Goal: Information Seeking & Learning: Compare options

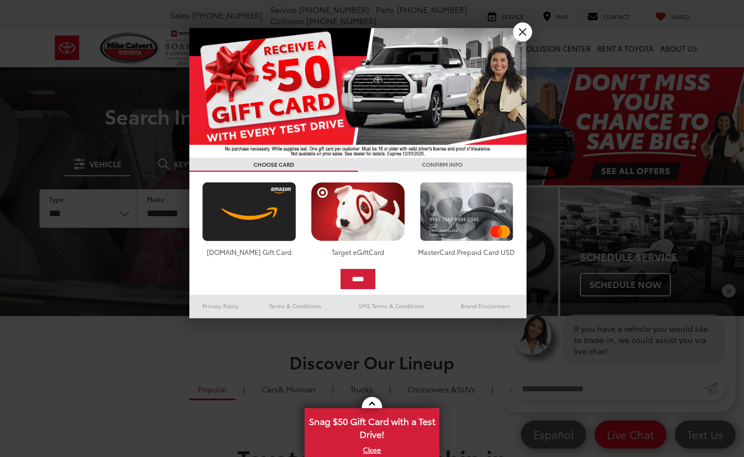
click at [520, 33] on link "X" at bounding box center [522, 31] width 19 height 19
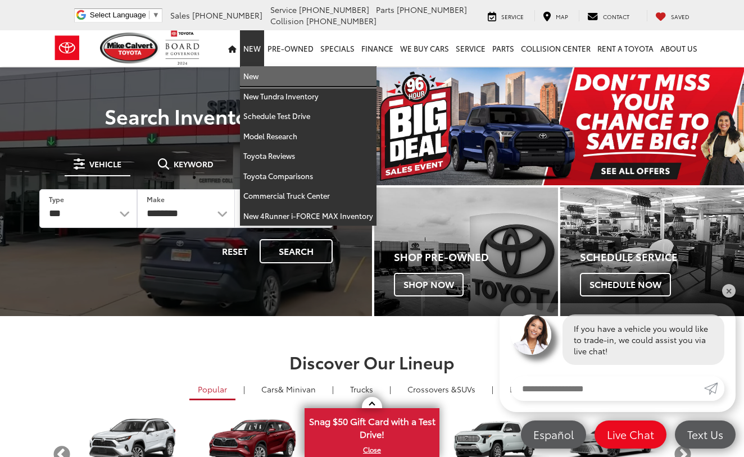
click at [256, 73] on link "New" at bounding box center [308, 76] width 136 height 20
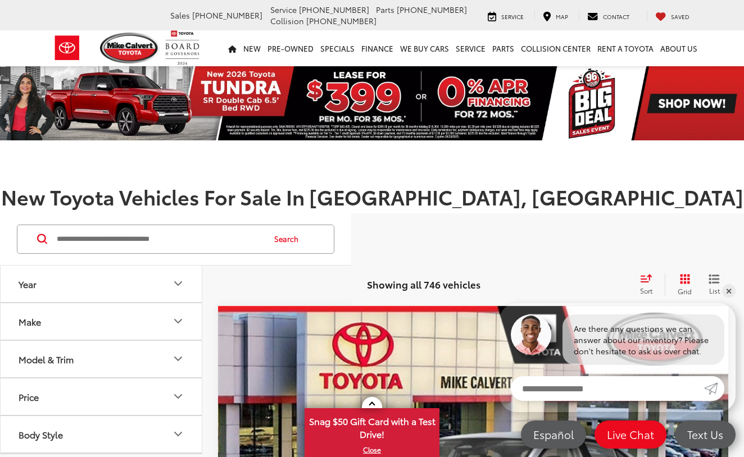
click at [179, 283] on icon "Year" at bounding box center [178, 283] width 7 height 3
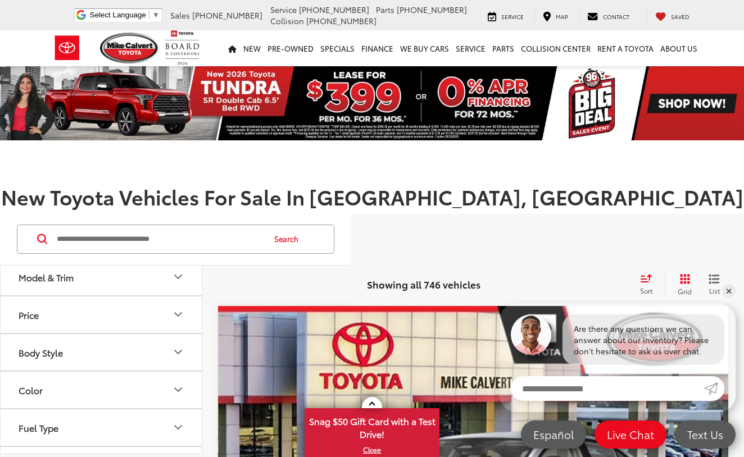
click at [180, 276] on icon "Model & Trim" at bounding box center [178, 276] width 7 height 3
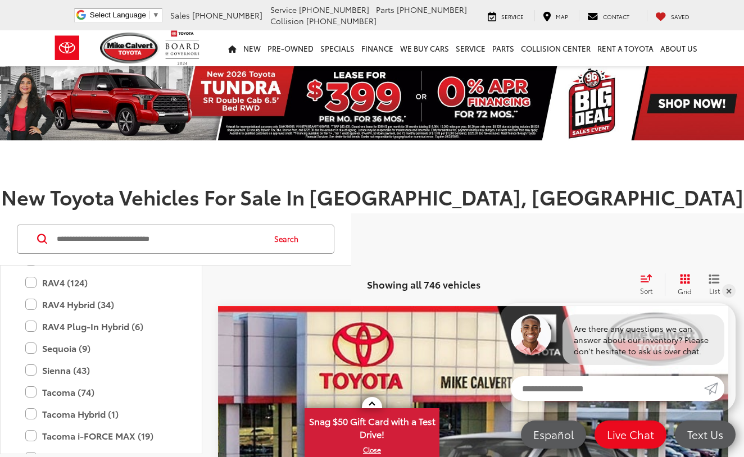
scroll to position [623, 0]
click at [32, 304] on label "RAV4 Hybrid (34)" at bounding box center [101, 303] width 152 height 20
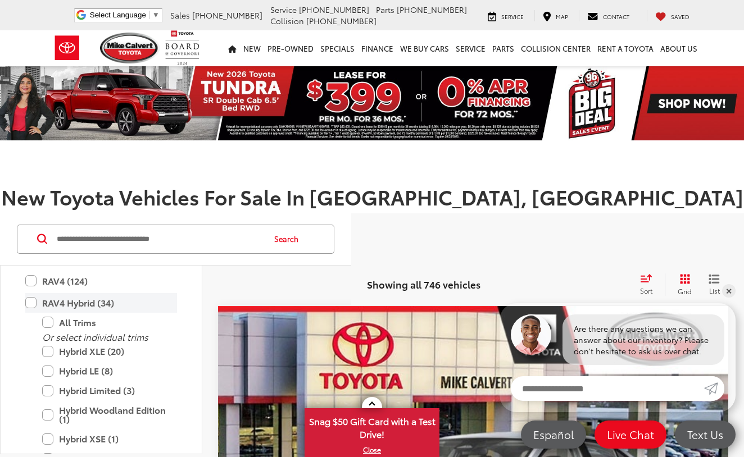
type input "****"
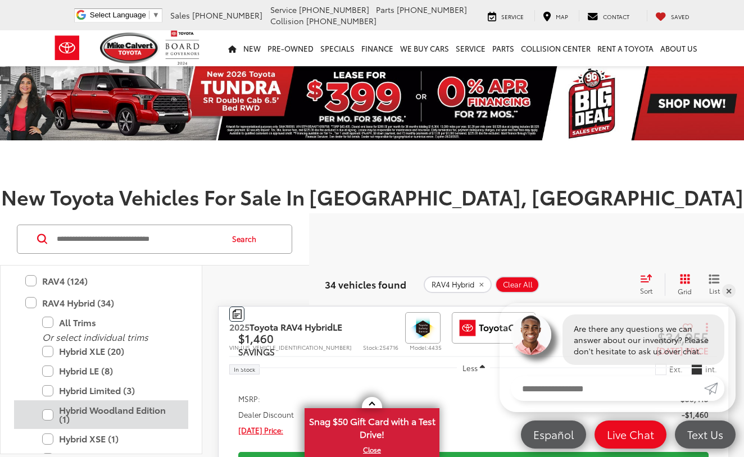
click at [49, 412] on label "Hybrid Woodland Edition (1)" at bounding box center [109, 414] width 135 height 29
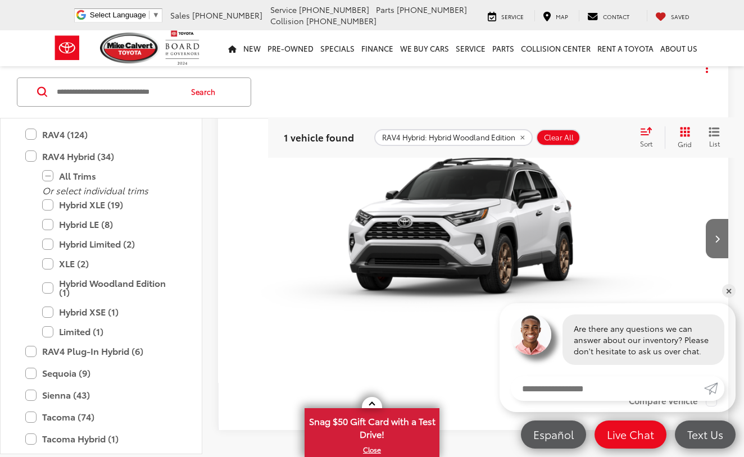
scroll to position [254, 0]
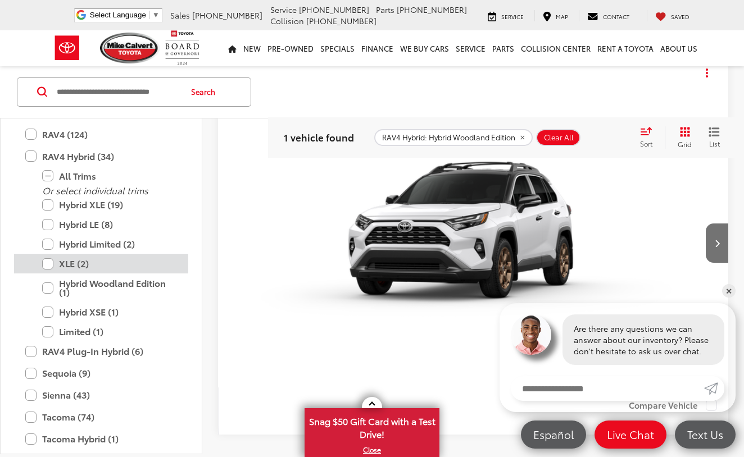
click at [50, 263] on label "XLE (2)" at bounding box center [109, 264] width 135 height 20
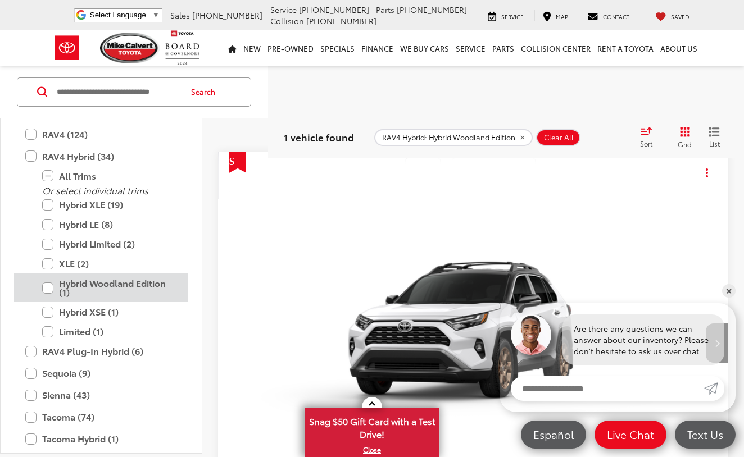
scroll to position [146, 0]
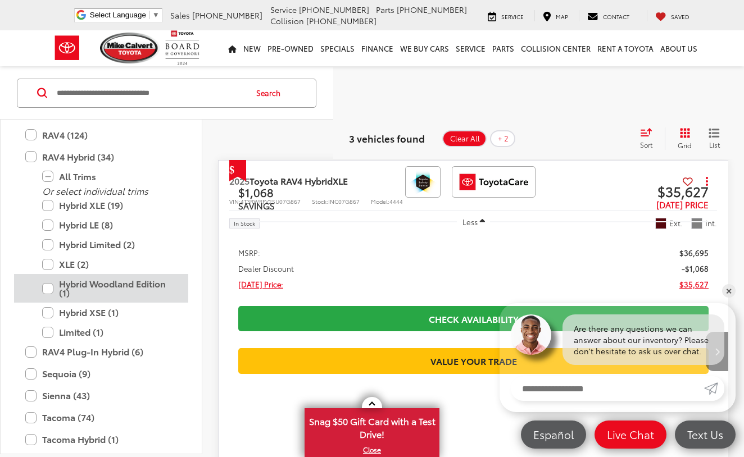
click at [64, 280] on label "Hybrid Woodland Edition (1)" at bounding box center [109, 288] width 135 height 29
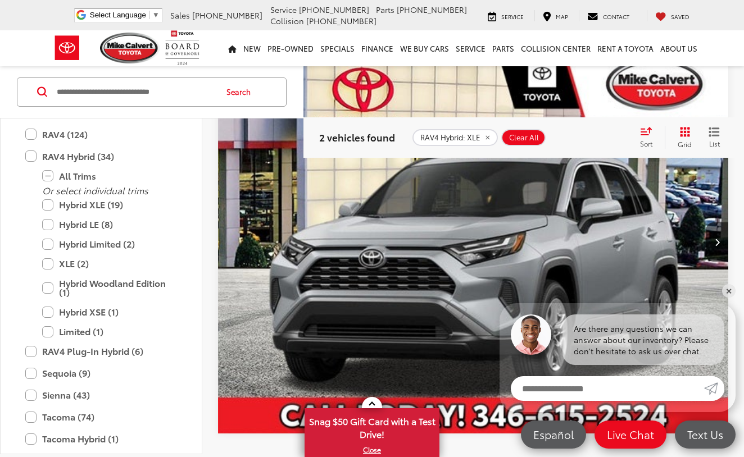
scroll to position [664, 0]
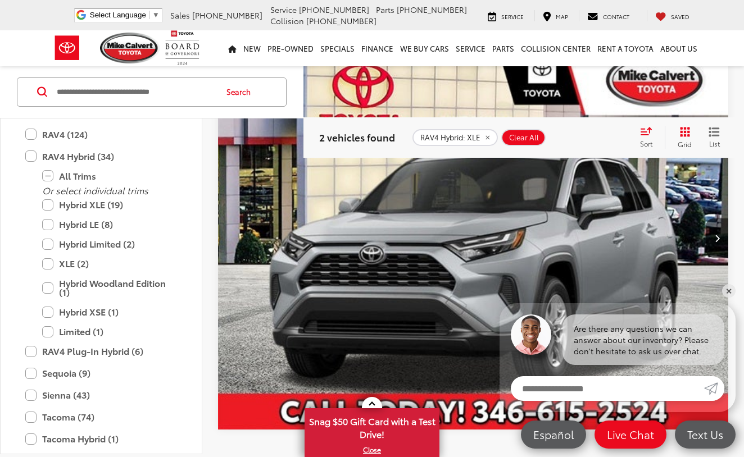
click at [329, 235] on img "2025 Toyota RAV4 Hybrid XLE 0" at bounding box center [473, 239] width 512 height 384
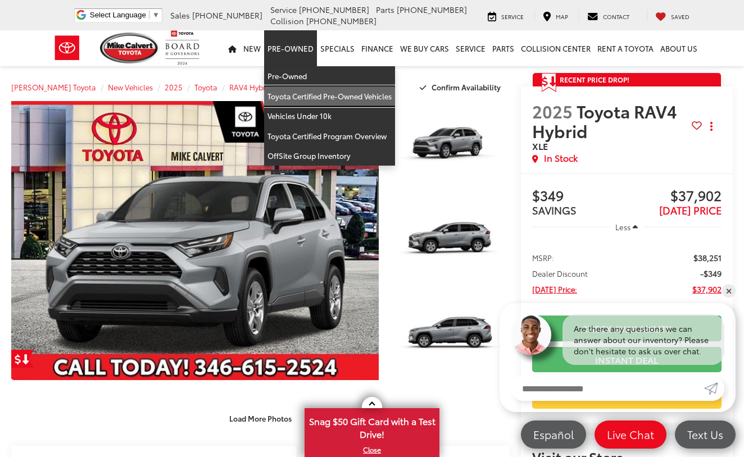
click at [293, 95] on link "Toyota Certified Pre-Owned Vehicles" at bounding box center [329, 97] width 131 height 20
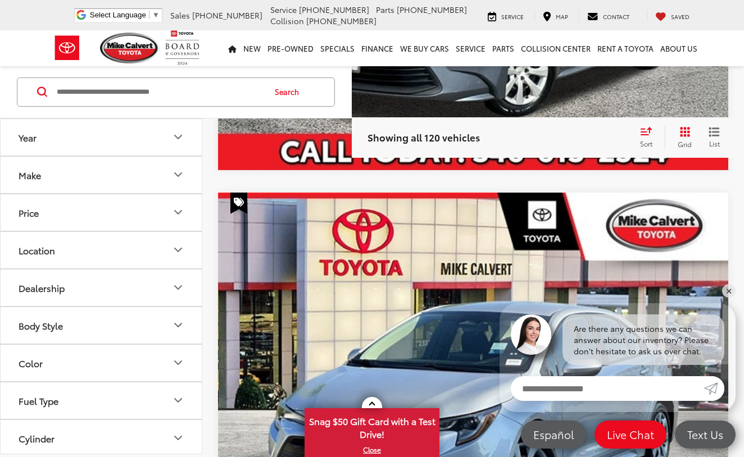
scroll to position [1696, 0]
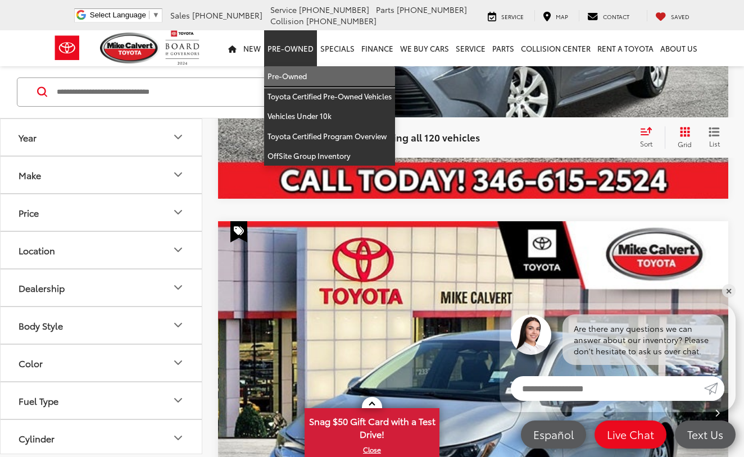
click at [290, 75] on link "Pre-Owned" at bounding box center [329, 76] width 131 height 20
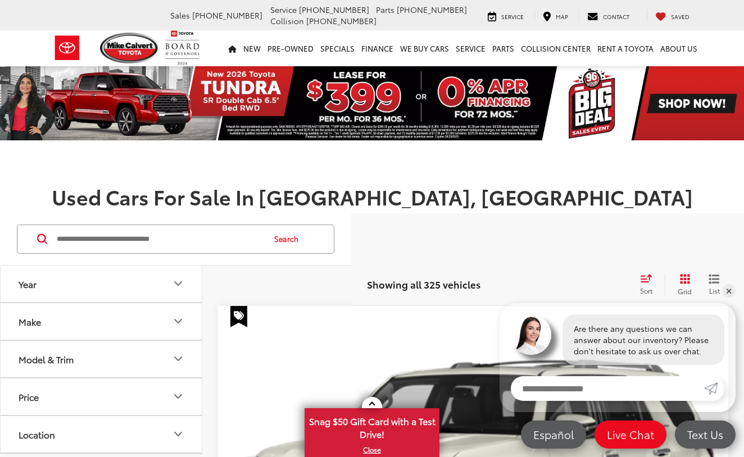
click at [180, 316] on icon "Make" at bounding box center [177, 321] width 13 height 13
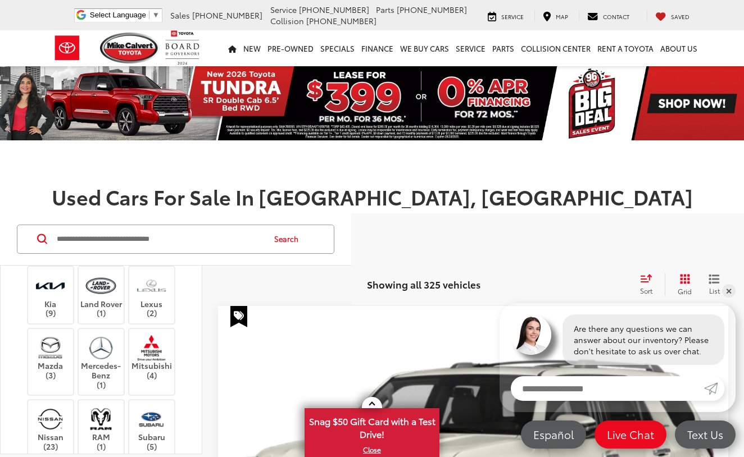
scroll to position [272, 0]
click at [140, 297] on img at bounding box center [151, 283] width 31 height 26
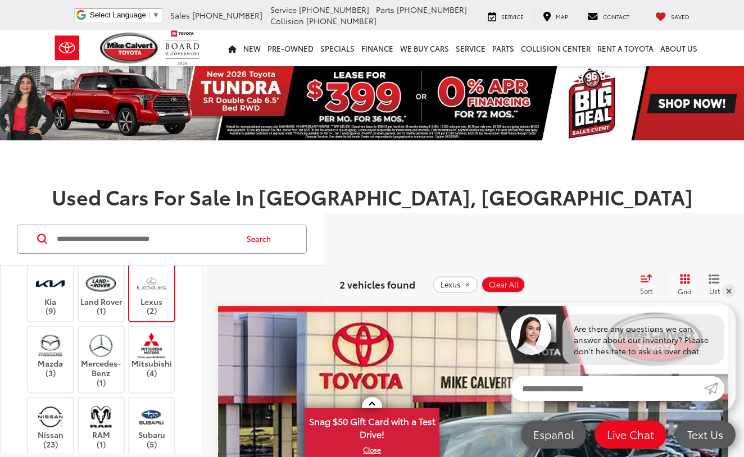
click at [159, 297] on img at bounding box center [151, 283] width 31 height 26
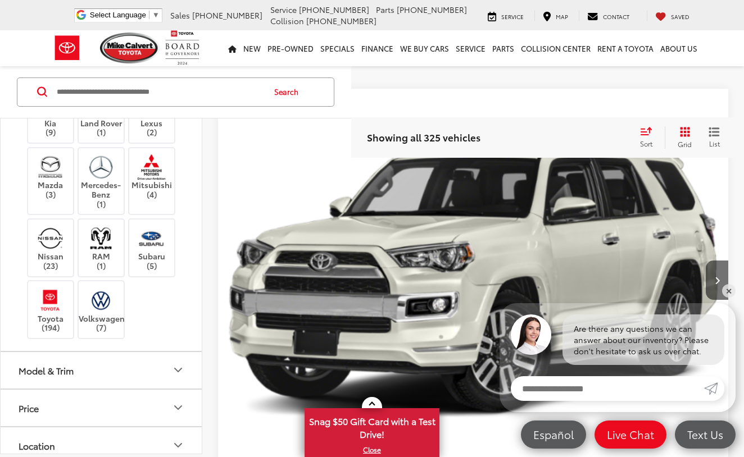
scroll to position [306, 0]
